Goal: Transaction & Acquisition: Purchase product/service

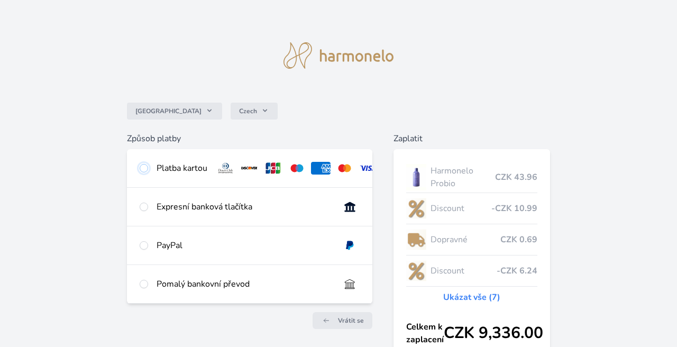
click at [146, 169] on input "radio" at bounding box center [144, 168] width 8 height 8
radio input "true"
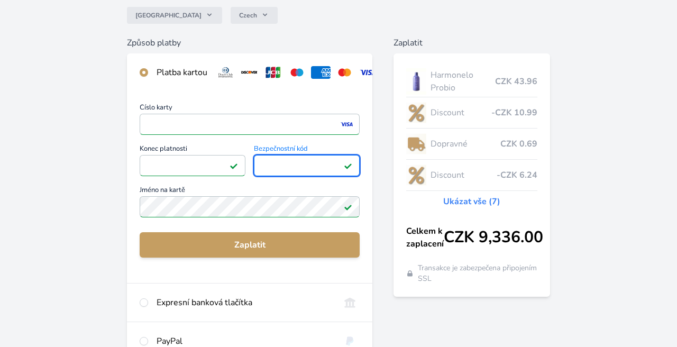
scroll to position [96, 0]
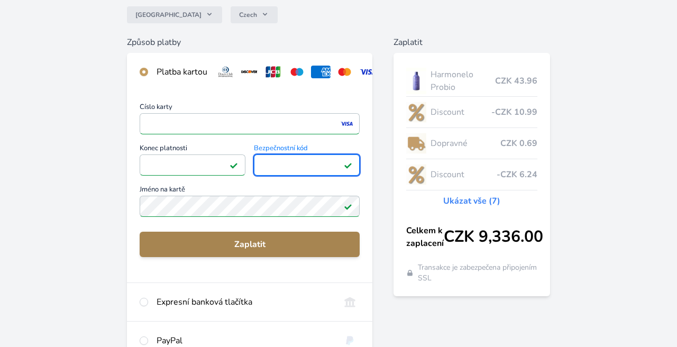
click at [238, 249] on span "Zaplatit" at bounding box center [249, 244] width 203 height 13
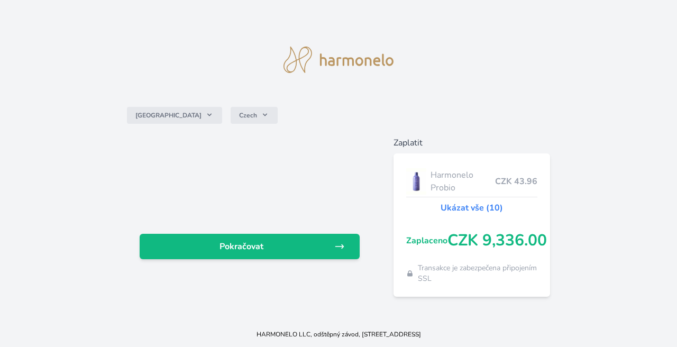
click at [238, 249] on span "Pokračovat" at bounding box center [241, 246] width 186 height 13
